Goal: Find specific page/section

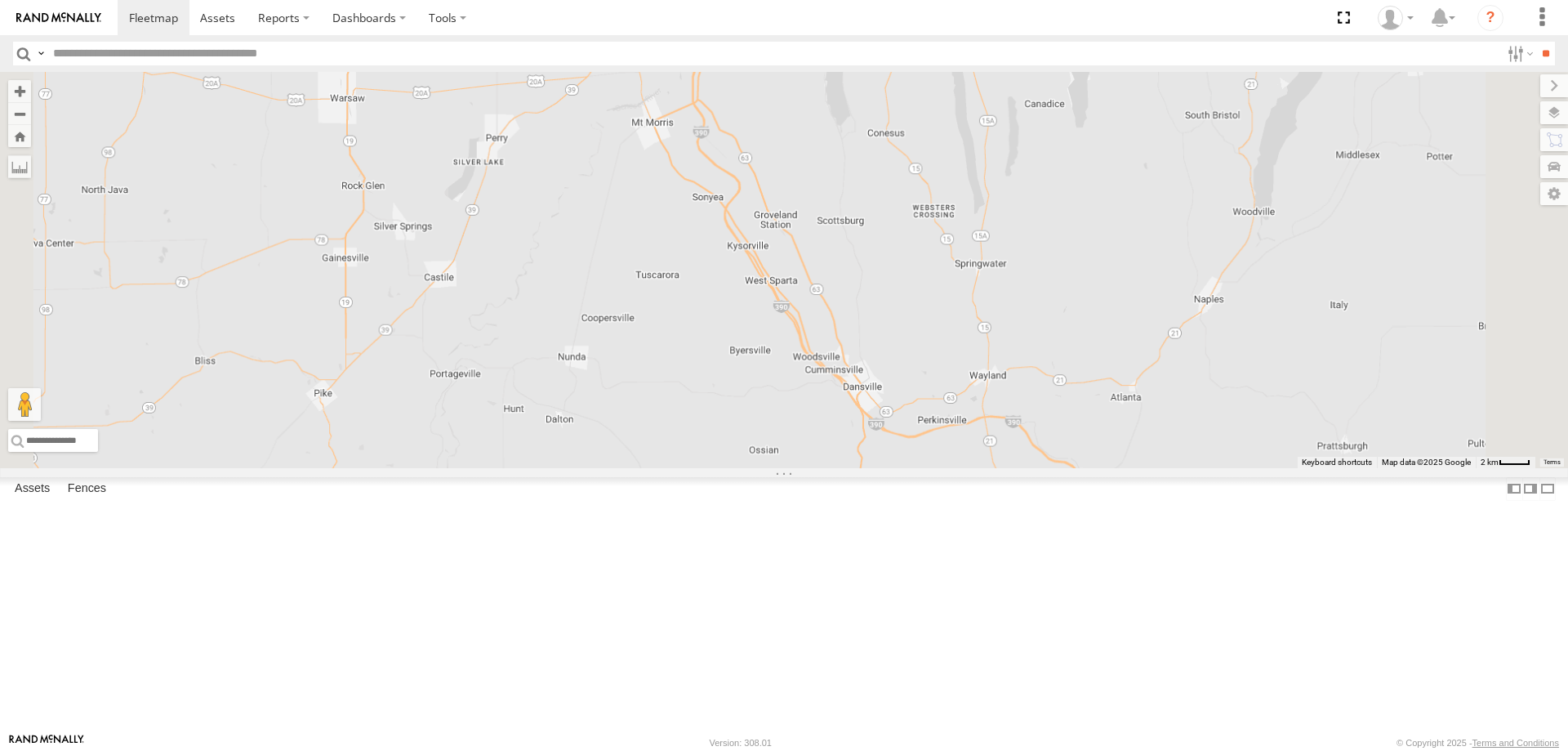
drag, startPoint x: 932, startPoint y: 182, endPoint x: 916, endPoint y: 421, distance: 239.5
click at [919, 413] on div "178 182 213 194 195 209" at bounding box center [784, 269] width 1568 height 396
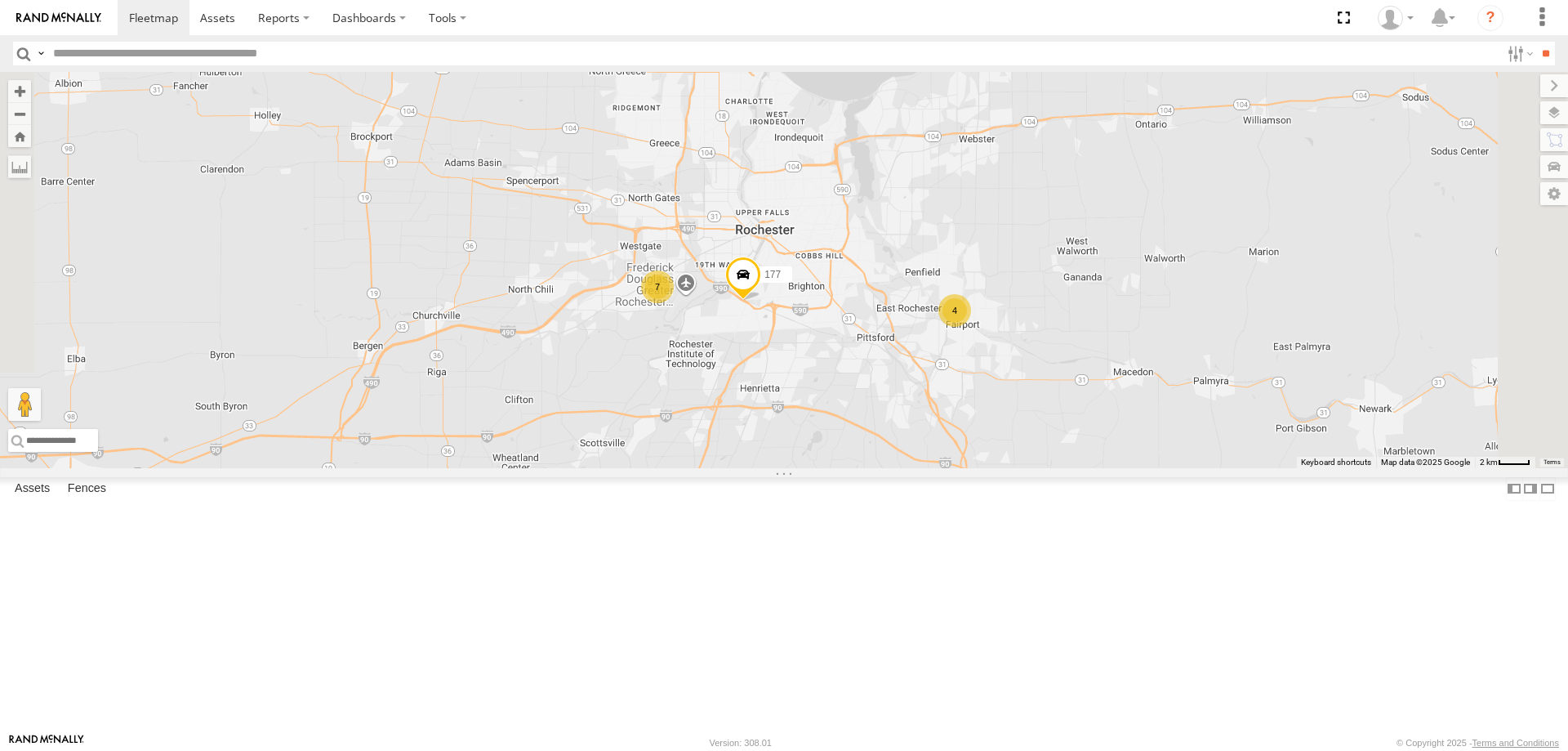
drag, startPoint x: 991, startPoint y: 240, endPoint x: 817, endPoint y: 567, distance: 370.4
click at [820, 468] on div "178 182 213 194 195 209 8 7 7 177 4 199 183" at bounding box center [784, 269] width 1568 height 396
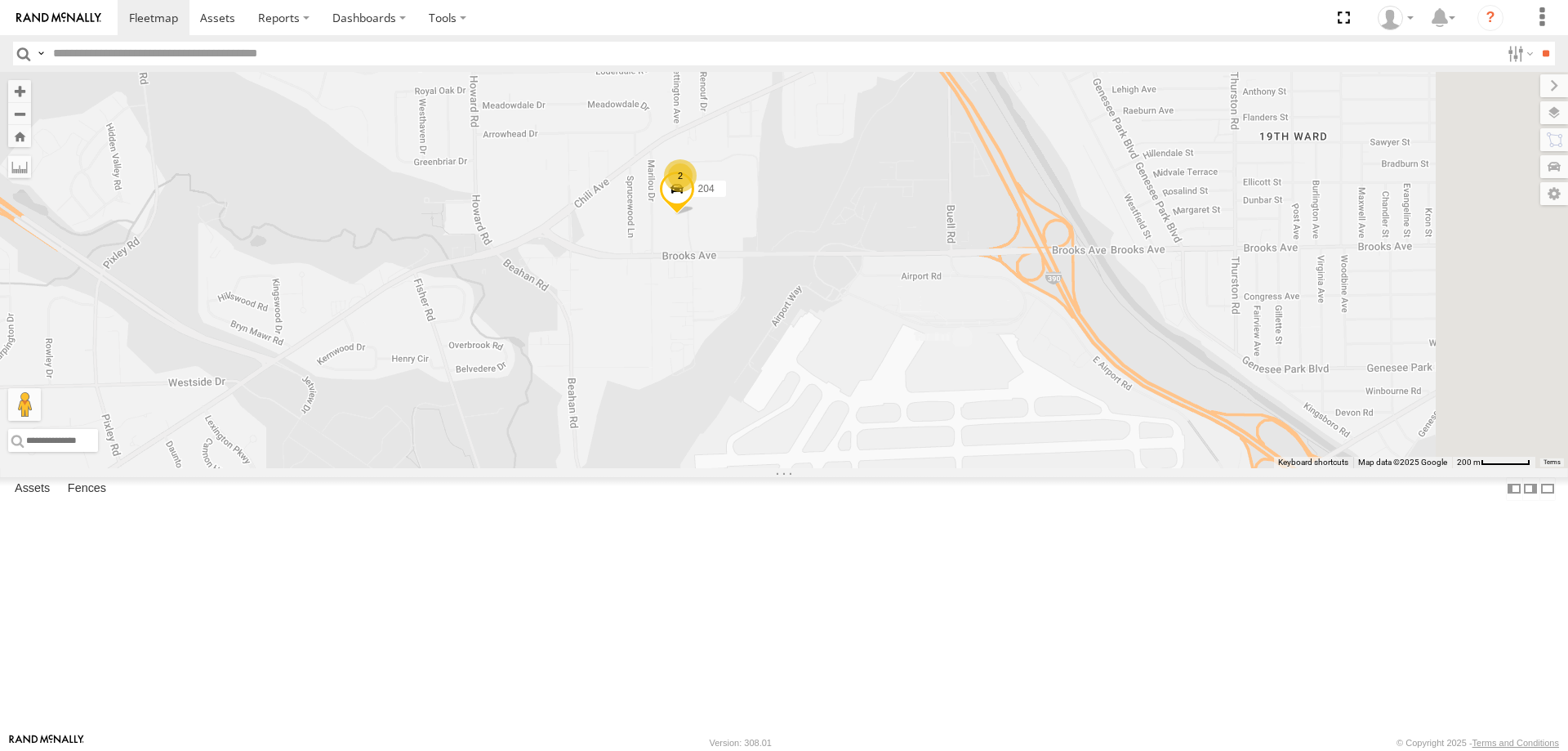
drag, startPoint x: 984, startPoint y: 207, endPoint x: 879, endPoint y: 406, distance: 225.0
click at [885, 392] on div "178 182 213 194 195 209 177 199 183 2 181 2 204 214" at bounding box center [784, 269] width 1568 height 396
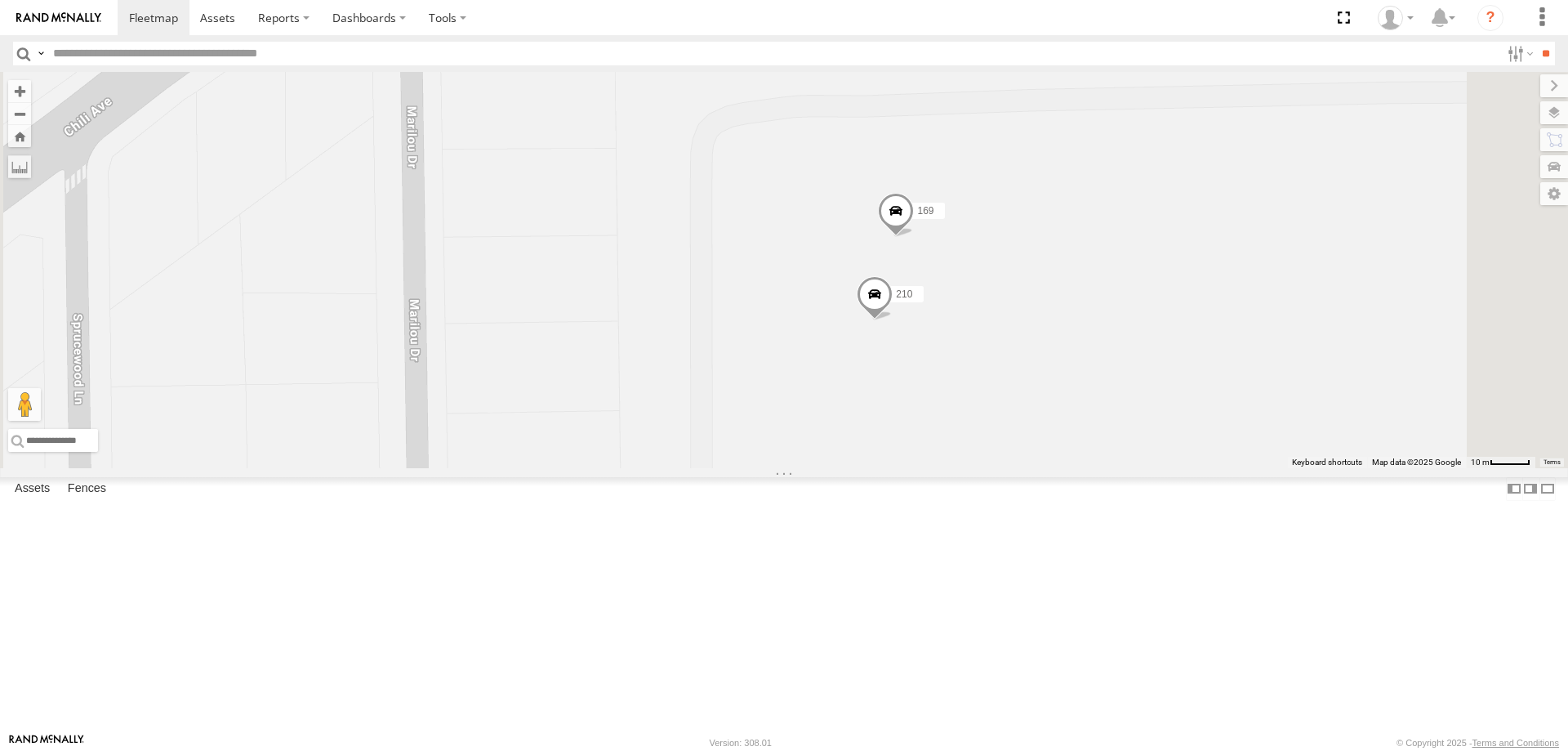
drag, startPoint x: 1004, startPoint y: 244, endPoint x: 970, endPoint y: 539, distance: 297.0
click at [970, 468] on div "178 182 213 194 195 209 177 199 183 181 204 214 210 169" at bounding box center [784, 269] width 1568 height 396
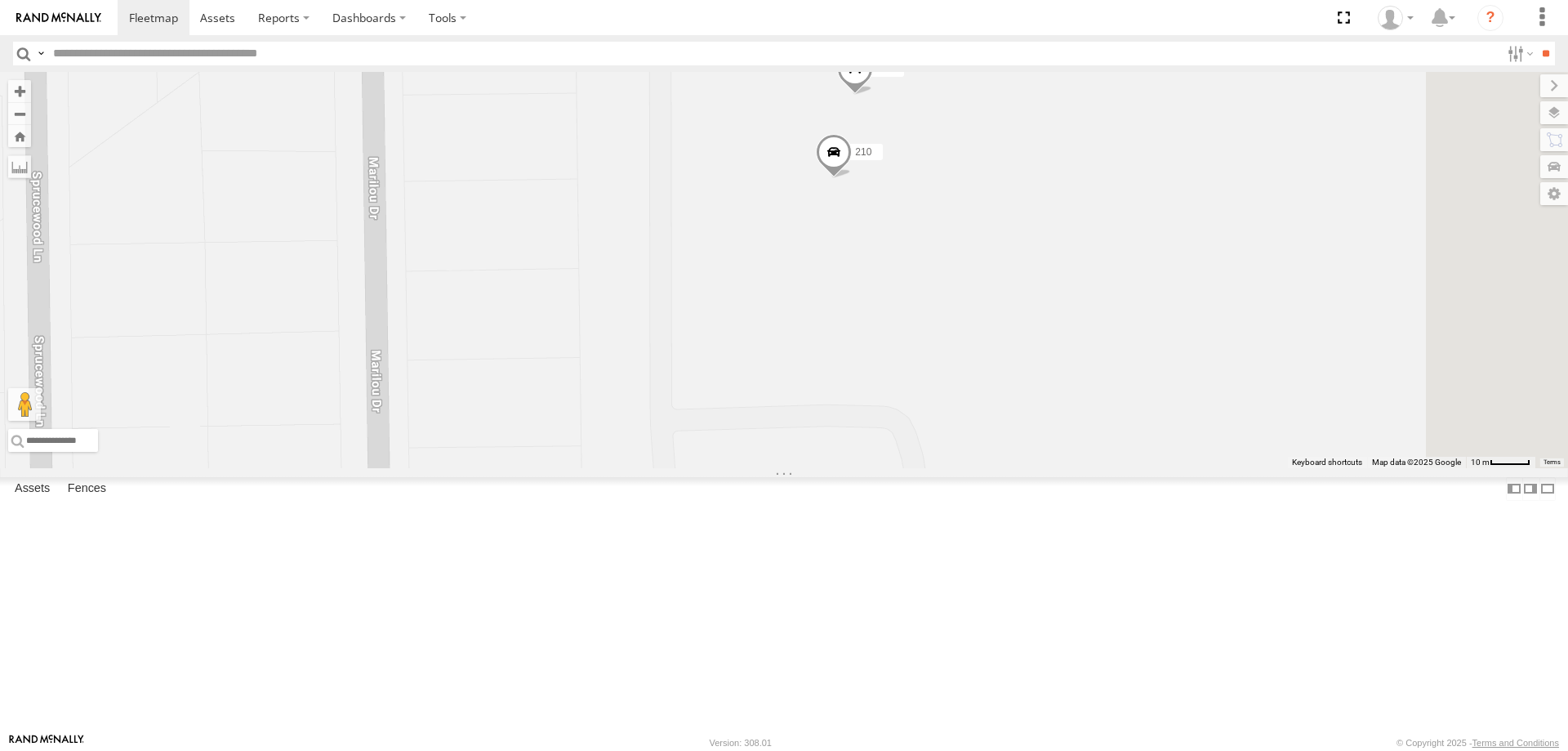
drag, startPoint x: 1066, startPoint y: 590, endPoint x: 990, endPoint y: 345, distance: 256.5
click at [992, 352] on div "178 182 213 194 195 209 177 199 183 181 204 214 210 169" at bounding box center [784, 269] width 1568 height 396
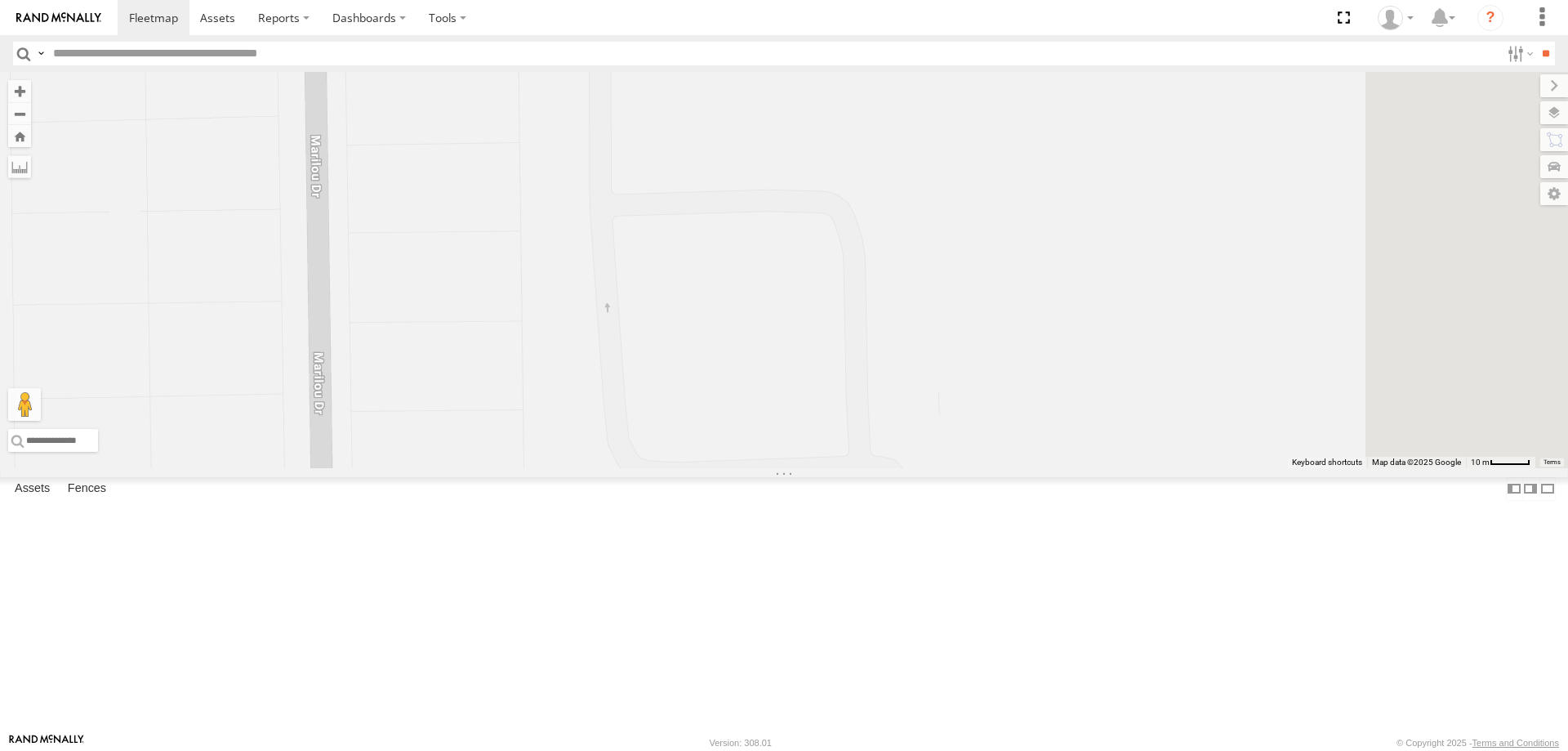
drag, startPoint x: 980, startPoint y: 529, endPoint x: 988, endPoint y: 439, distance: 90.4
click at [988, 447] on div "178 182 213 194 195 209 177 199 183 181 204 214 210 169" at bounding box center [784, 269] width 1568 height 396
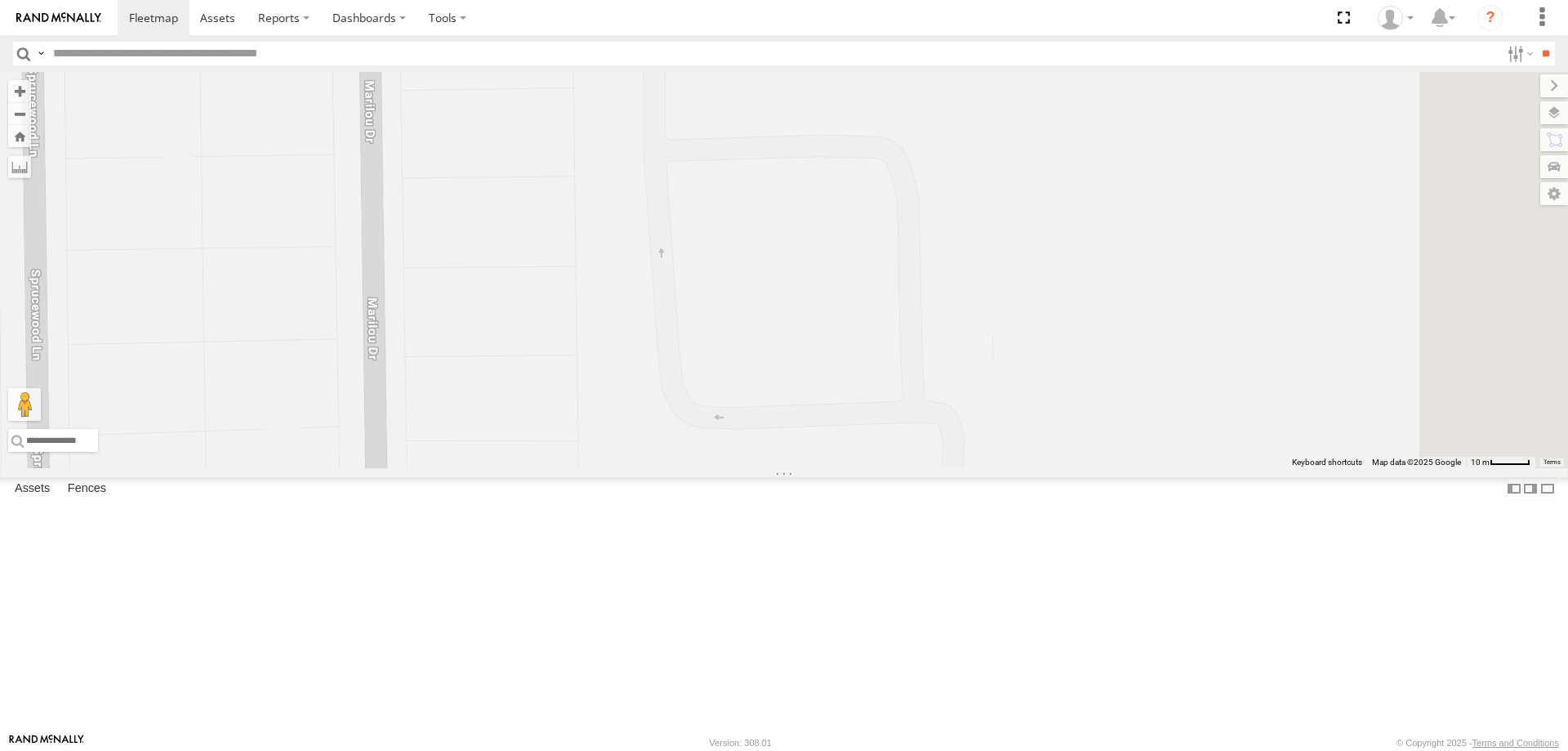
drag, startPoint x: 993, startPoint y: 272, endPoint x: 1033, endPoint y: 379, distance: 114.2
click at [1033, 379] on div "178 182 213 194 195 209 177 199 183 181 204 214 210 169" at bounding box center [784, 269] width 1568 height 396
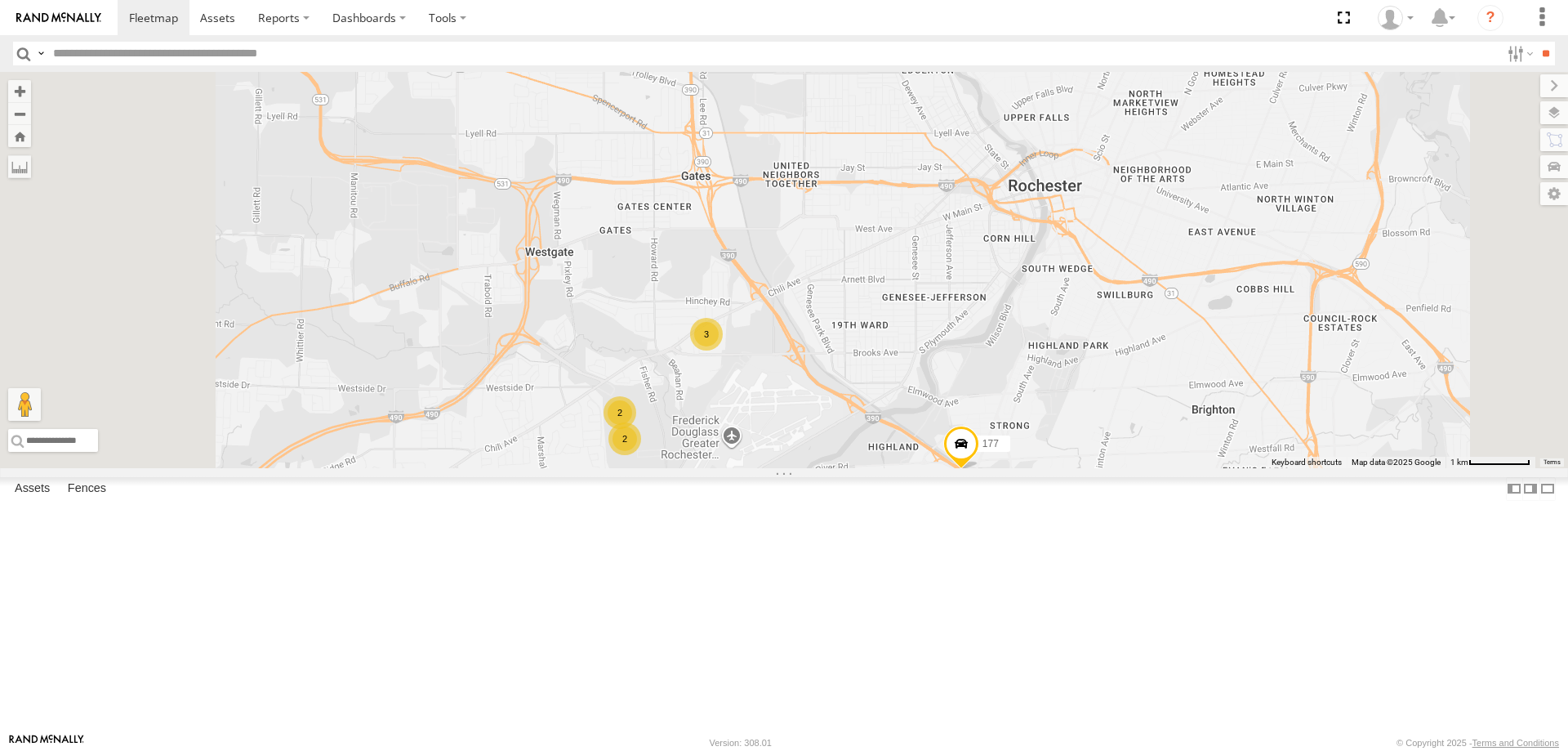
drag, startPoint x: 824, startPoint y: 636, endPoint x: 908, endPoint y: 509, distance: 152.3
click at [904, 468] on div "178 182 213 194 195 209 177 199 183 2 2 2 3" at bounding box center [784, 269] width 1568 height 396
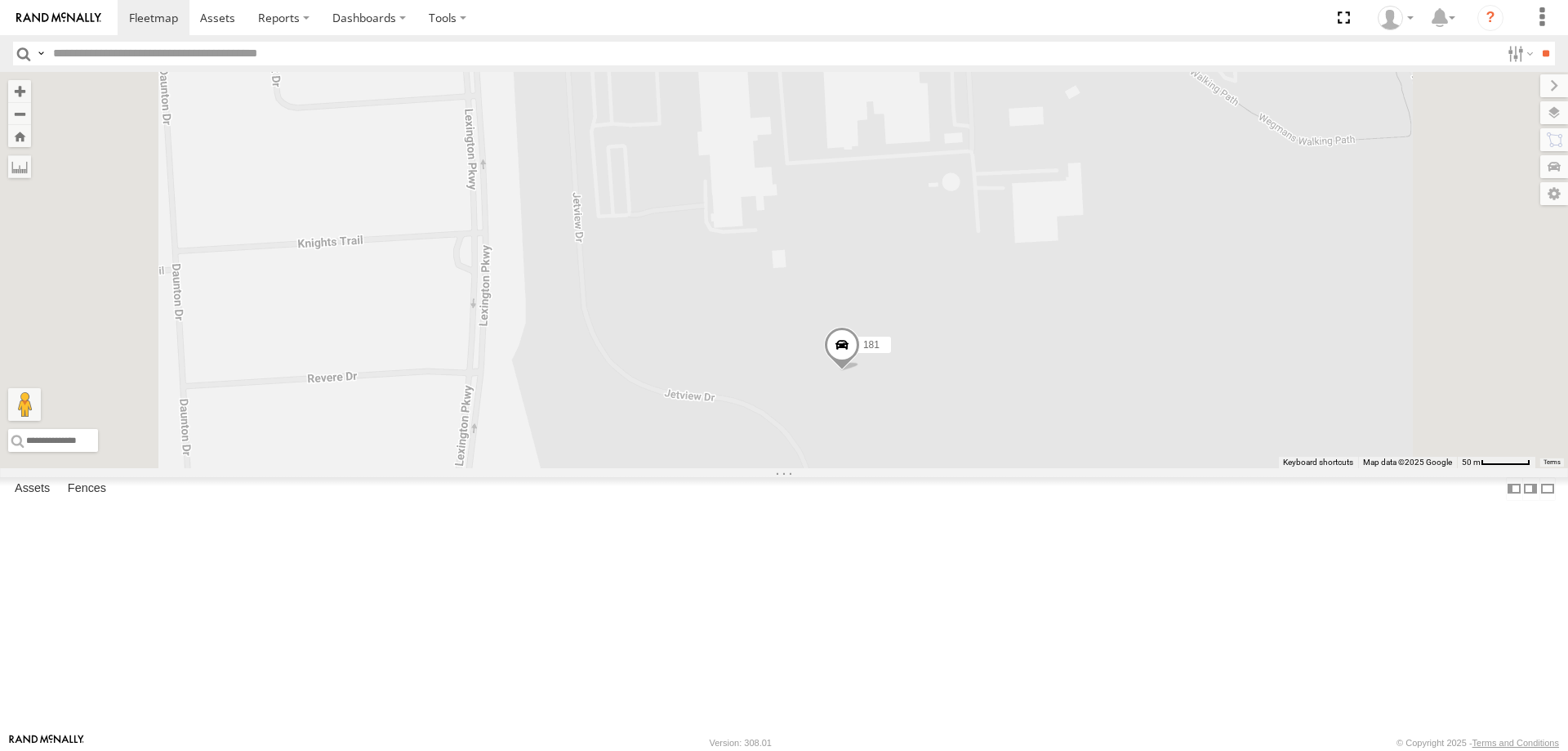
drag, startPoint x: 887, startPoint y: 232, endPoint x: 921, endPoint y: 429, distance: 199.9
click at [921, 429] on div "178 182 213 194 195 209 177 199 183 181 214 600451" at bounding box center [784, 269] width 1568 height 396
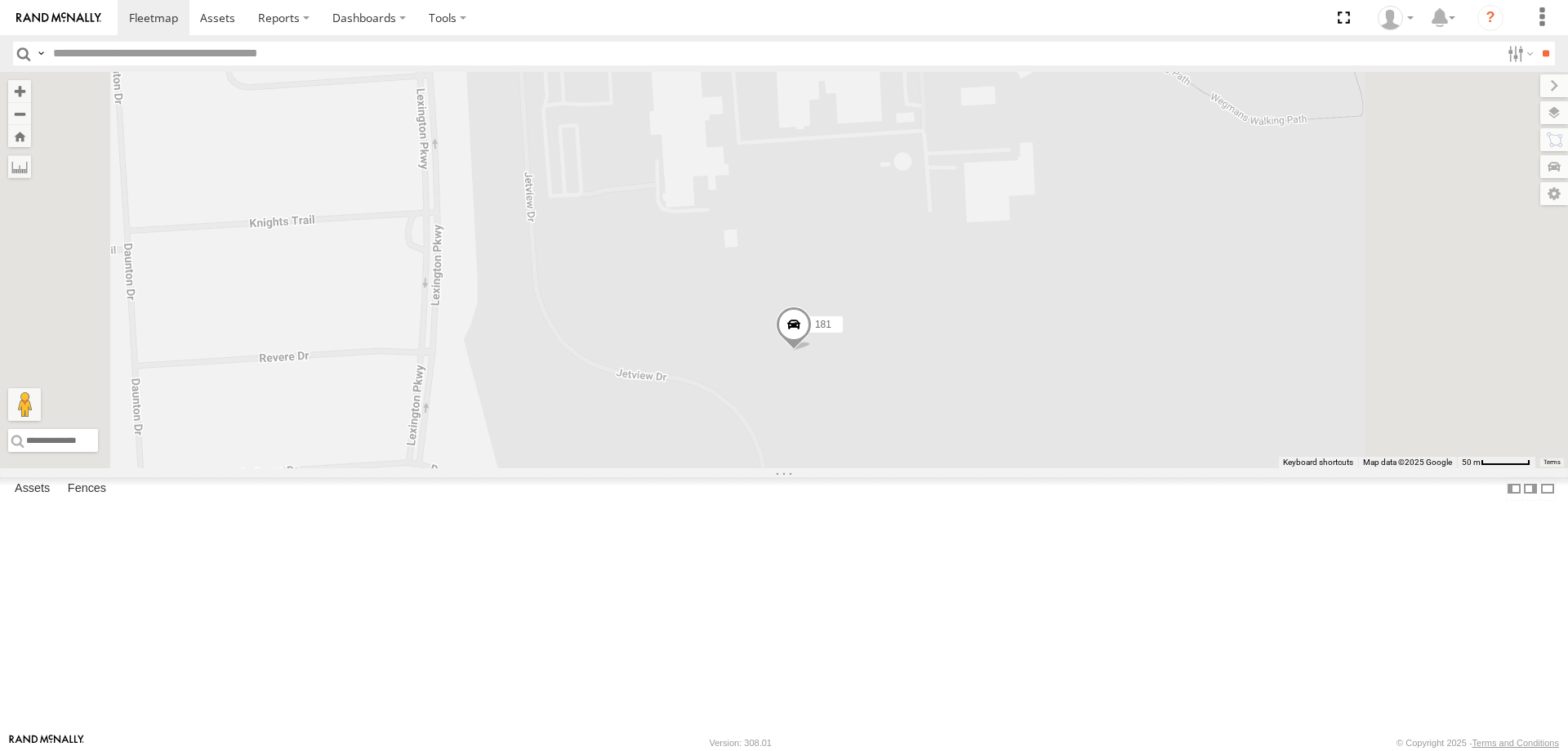
drag, startPoint x: 938, startPoint y: 503, endPoint x: 864, endPoint y: 360, distance: 161.0
click at [864, 360] on div "178 182 213 194 195 209 177 199 183 181 214 600451 179" at bounding box center [784, 269] width 1568 height 396
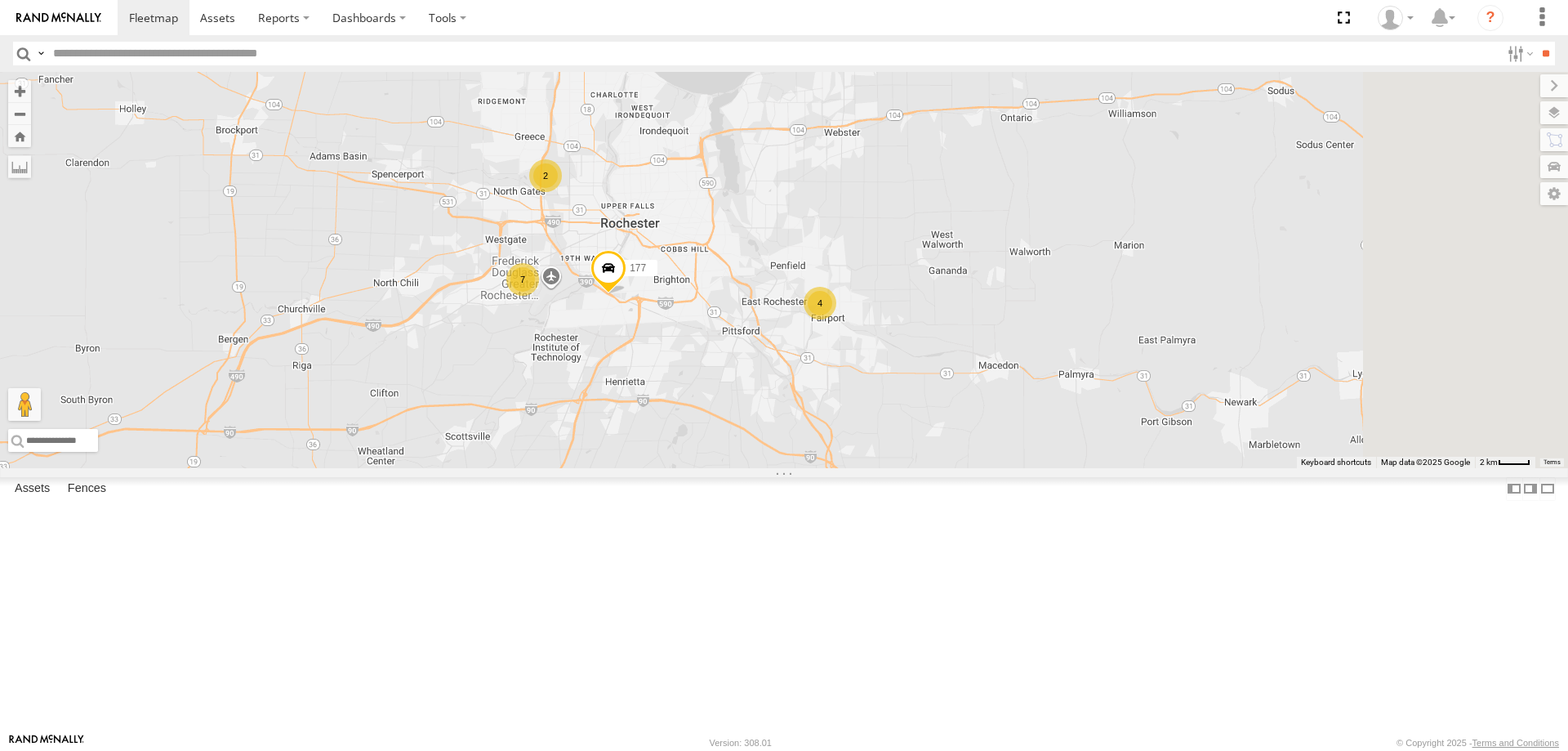
drag, startPoint x: 1170, startPoint y: 551, endPoint x: 790, endPoint y: 464, distance: 389.8
click at [790, 464] on div "178 182 213 194 195 209 177 199 183 7 4 2" at bounding box center [784, 269] width 1568 height 396
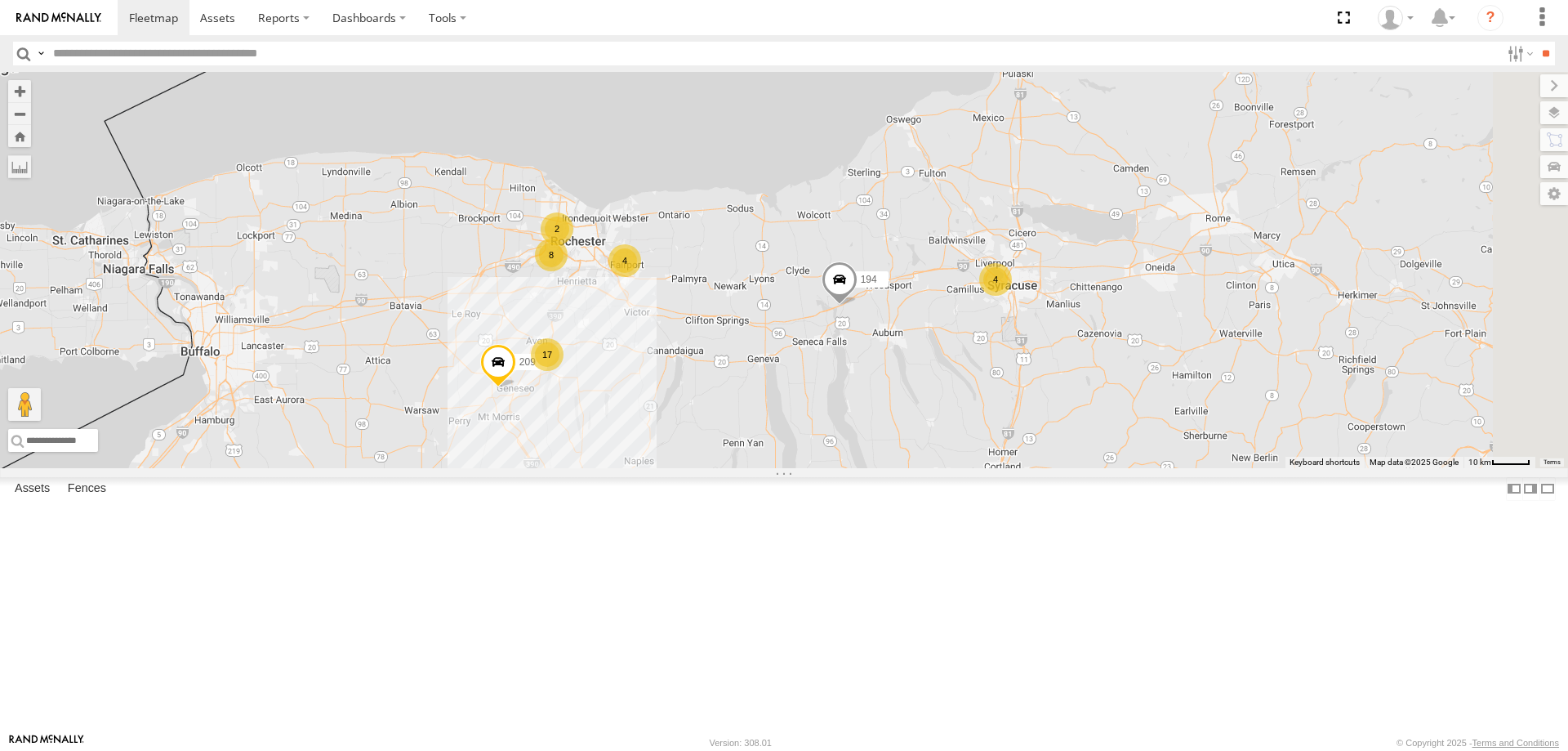
drag, startPoint x: 1182, startPoint y: 615, endPoint x: 973, endPoint y: 474, distance: 252.1
click at [973, 468] on div "178 182 213 194 195 209 17 4 8 4 2" at bounding box center [784, 269] width 1568 height 396
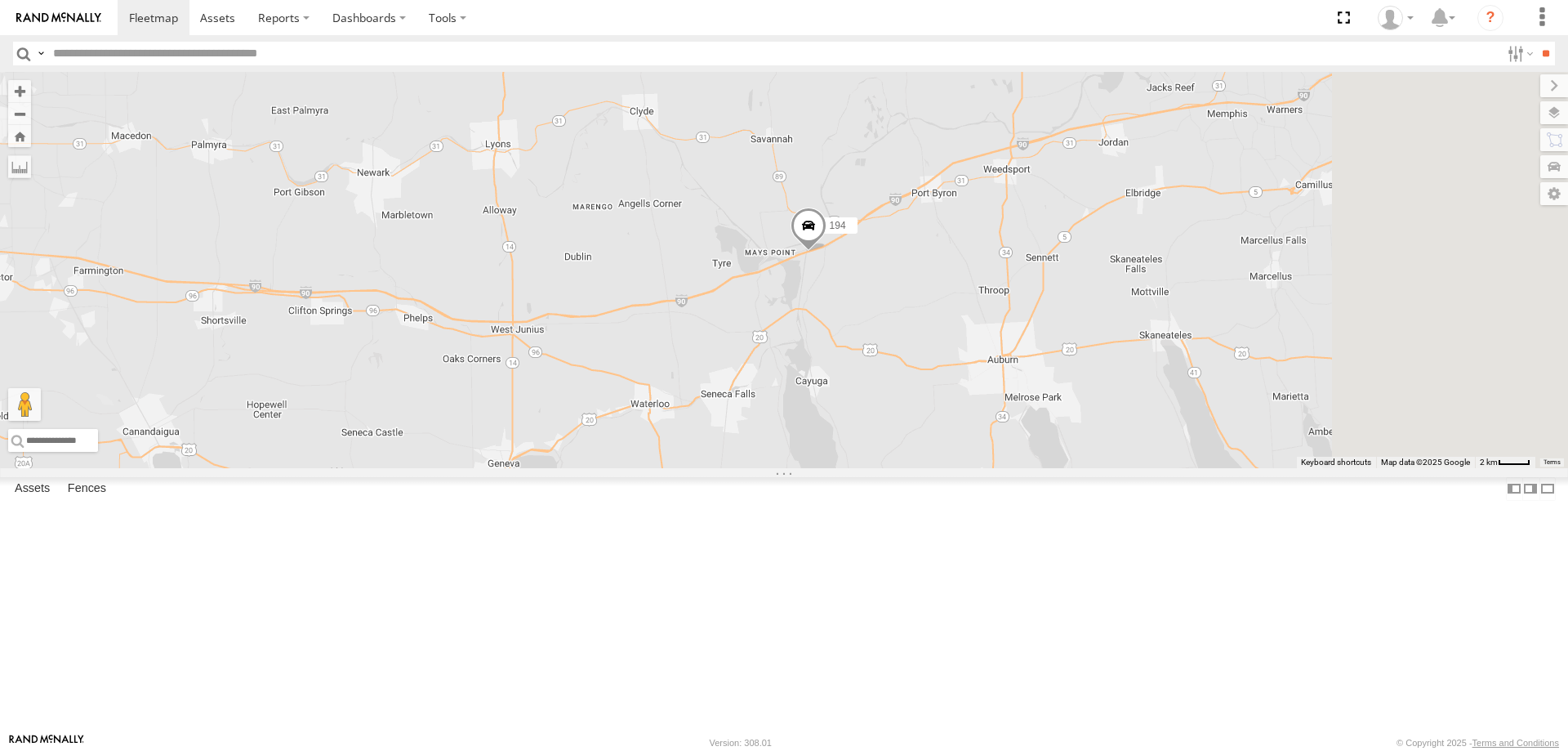
drag, startPoint x: 1447, startPoint y: 372, endPoint x: 726, endPoint y: 520, distance: 736.0
click at [726, 468] on div "178 182 213 194 195 209 8 7 177 4 199 183" at bounding box center [784, 269] width 1568 height 396
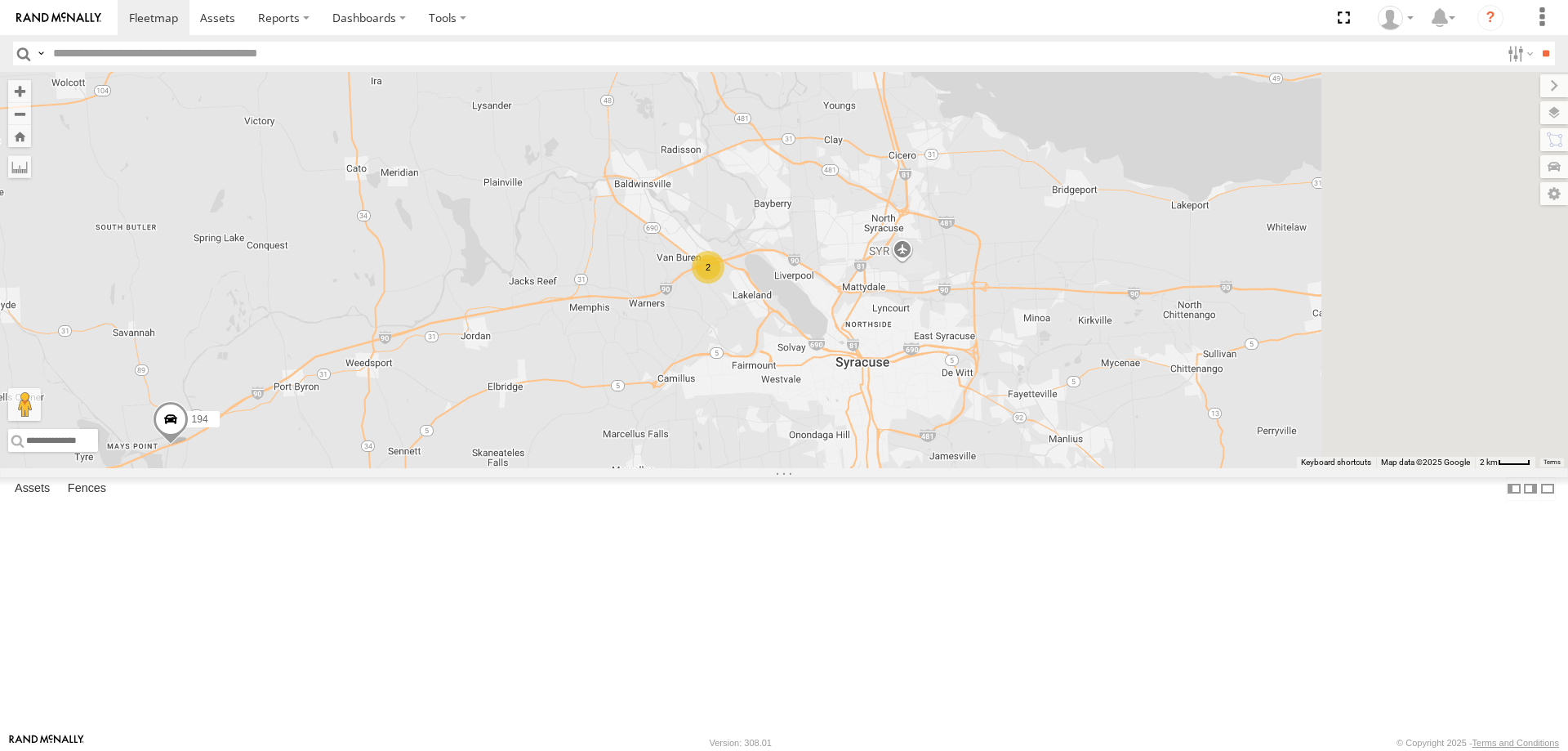
drag, startPoint x: 1411, startPoint y: 357, endPoint x: 744, endPoint y: 556, distance: 696.1
click at [744, 468] on div "178 182 213 194 195 209 8 7 177 4 199 183 2" at bounding box center [784, 269] width 1568 height 396
